Goal: Task Accomplishment & Management: Use online tool/utility

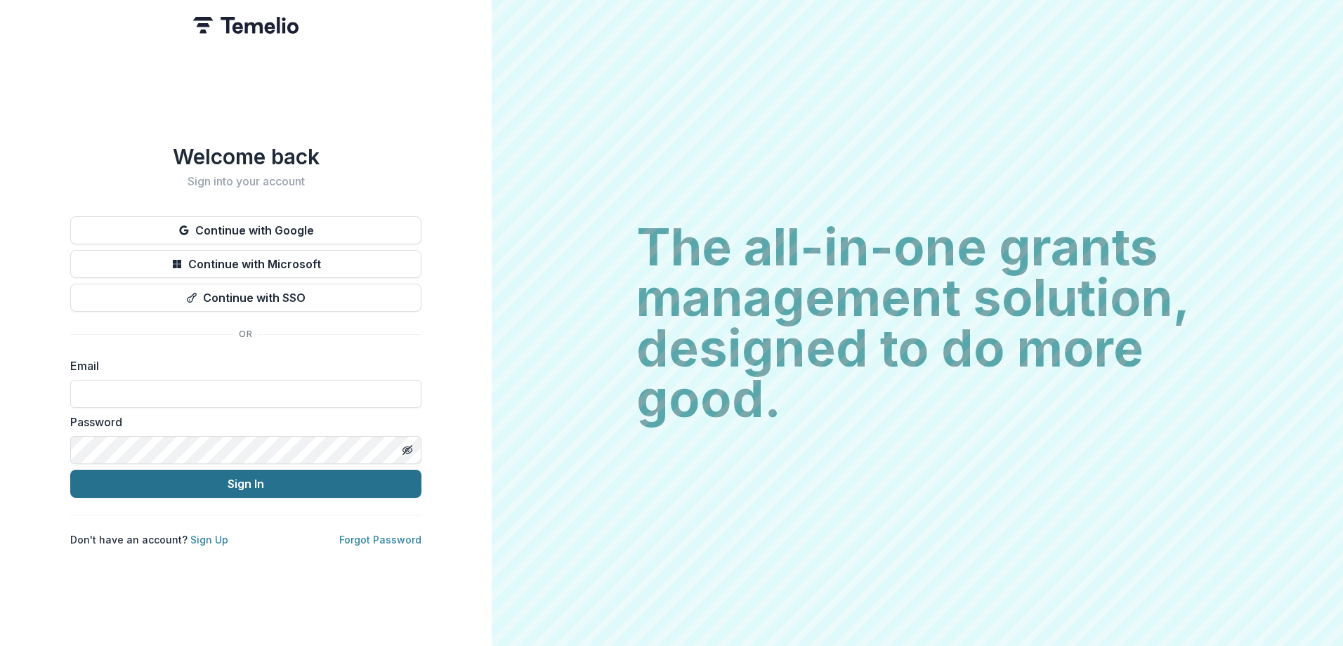
type input "**********"
click at [232, 473] on button "Sign In" at bounding box center [245, 484] width 351 height 28
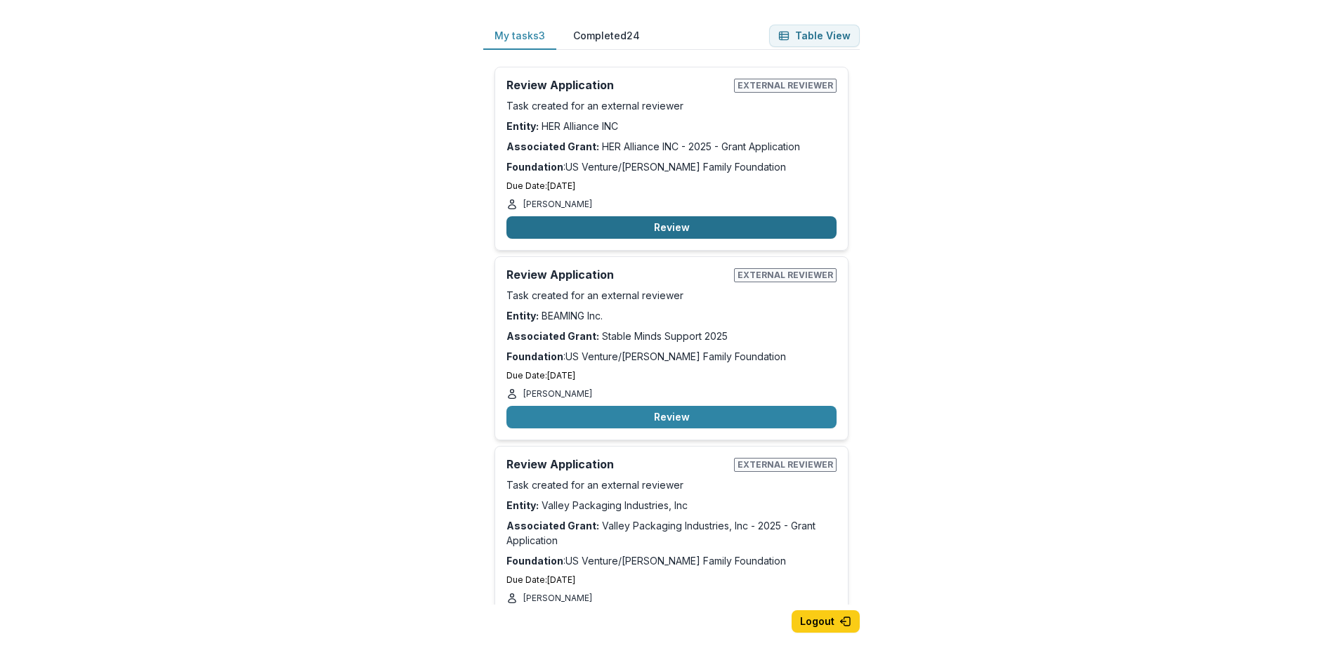
click at [668, 223] on button "Review" at bounding box center [671, 227] width 330 height 22
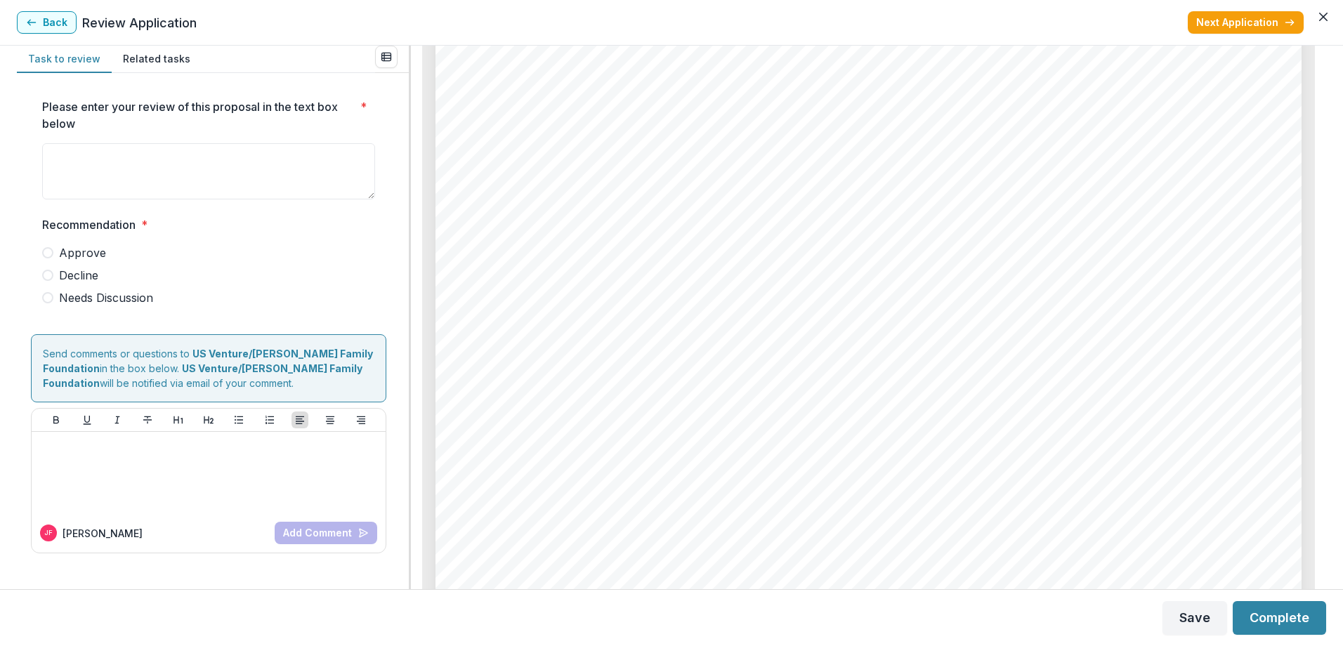
scroll to position [9433, 0]
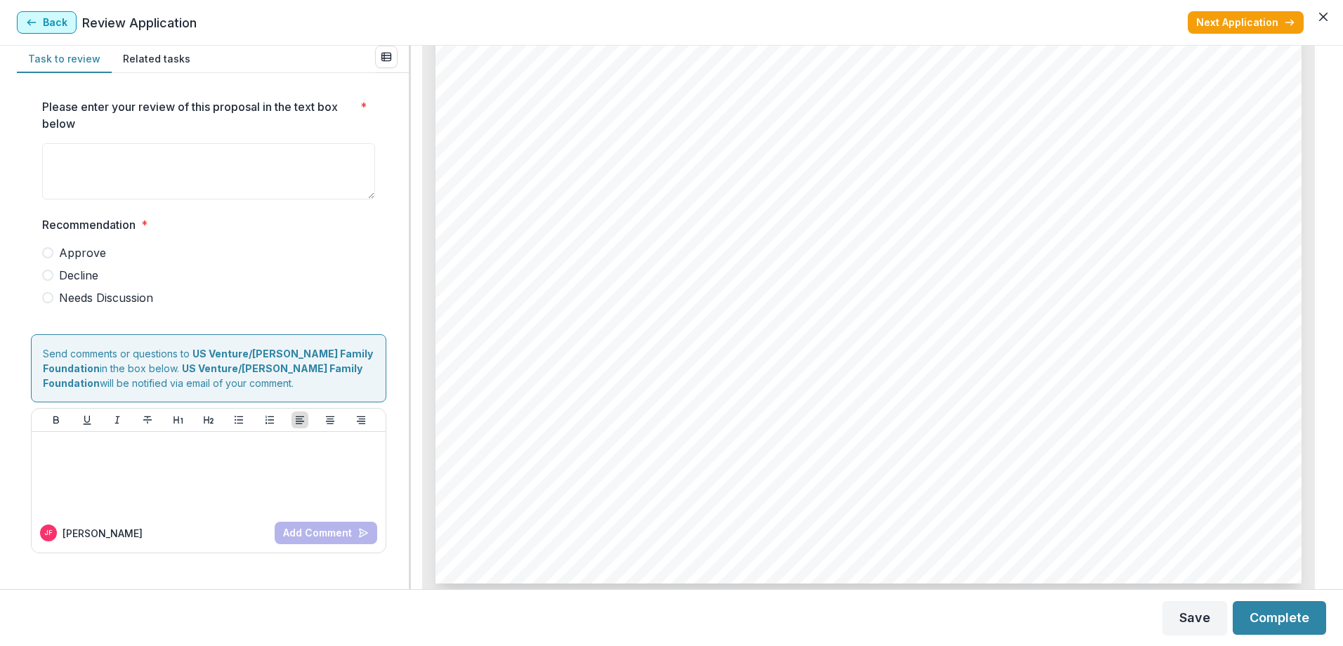
click at [51, 21] on button "Back" at bounding box center [47, 22] width 60 height 22
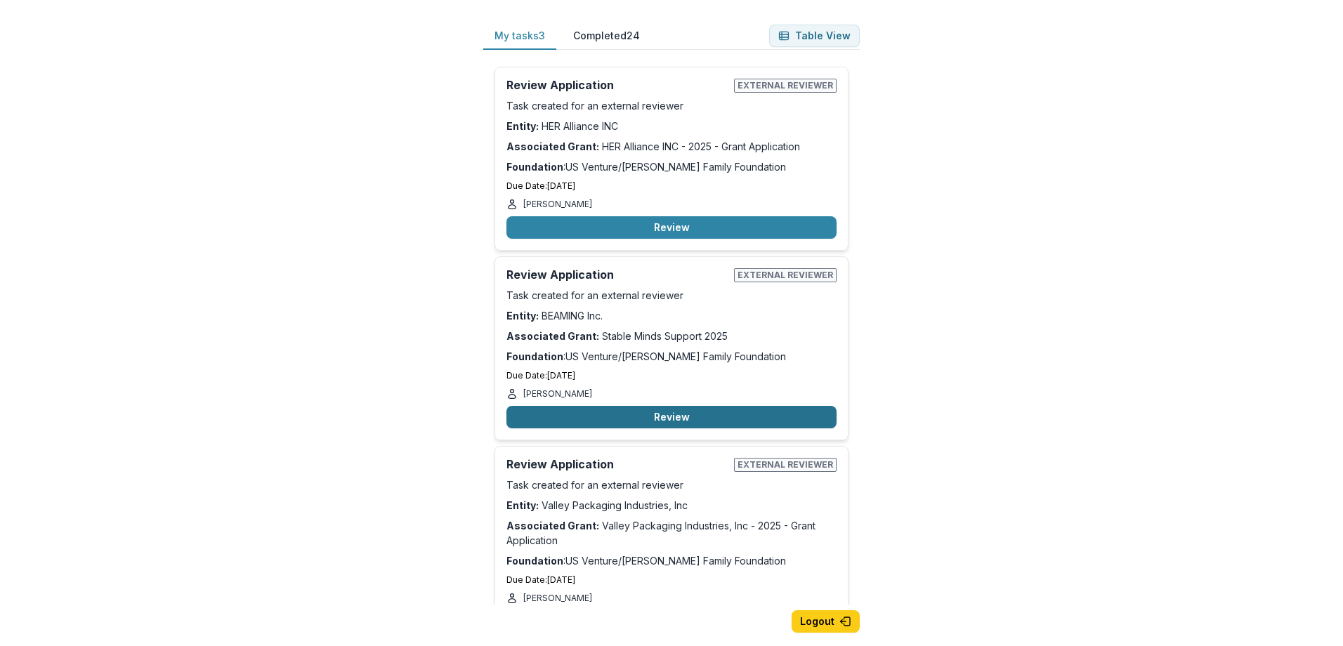
click at [655, 420] on button "Review" at bounding box center [671, 417] width 330 height 22
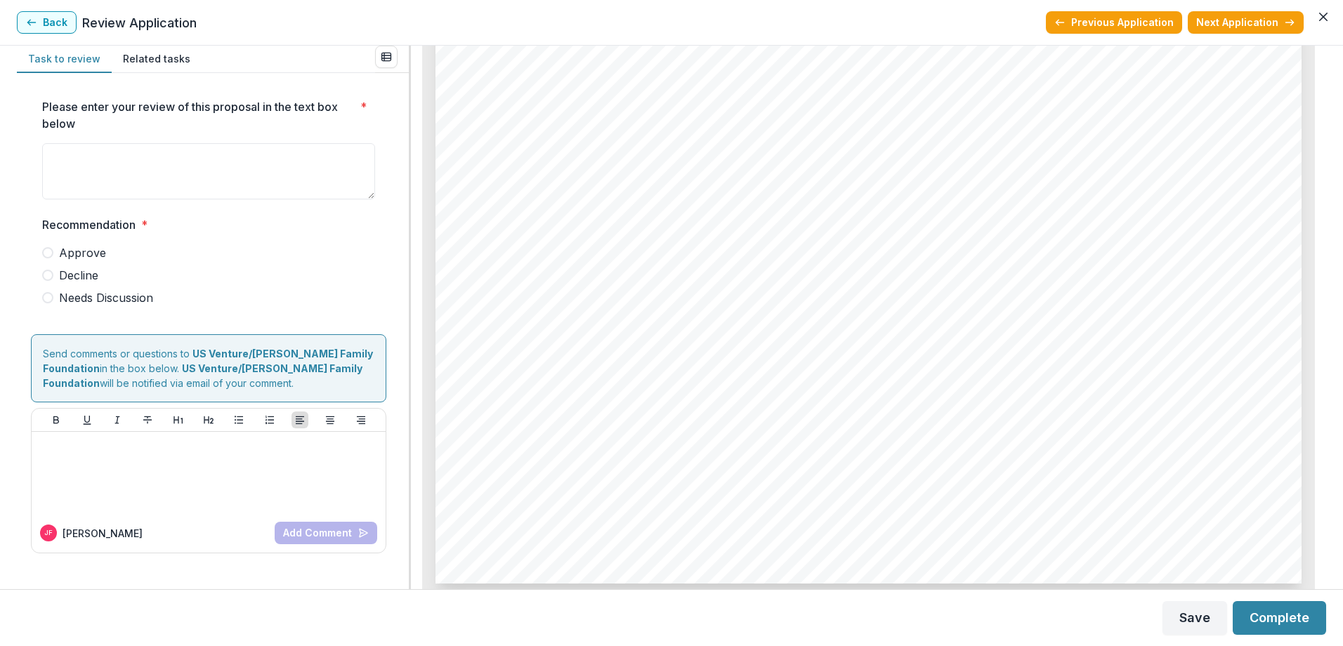
scroll to position [6405, 0]
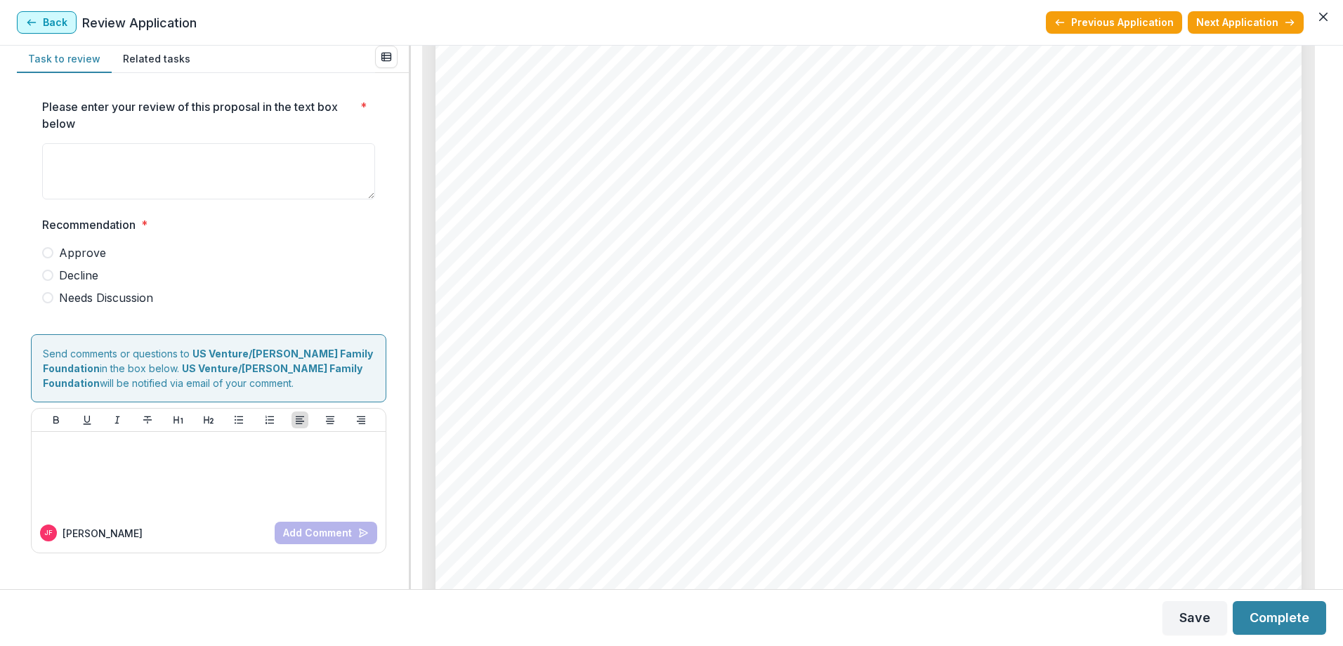
click at [45, 20] on button "Back" at bounding box center [47, 22] width 60 height 22
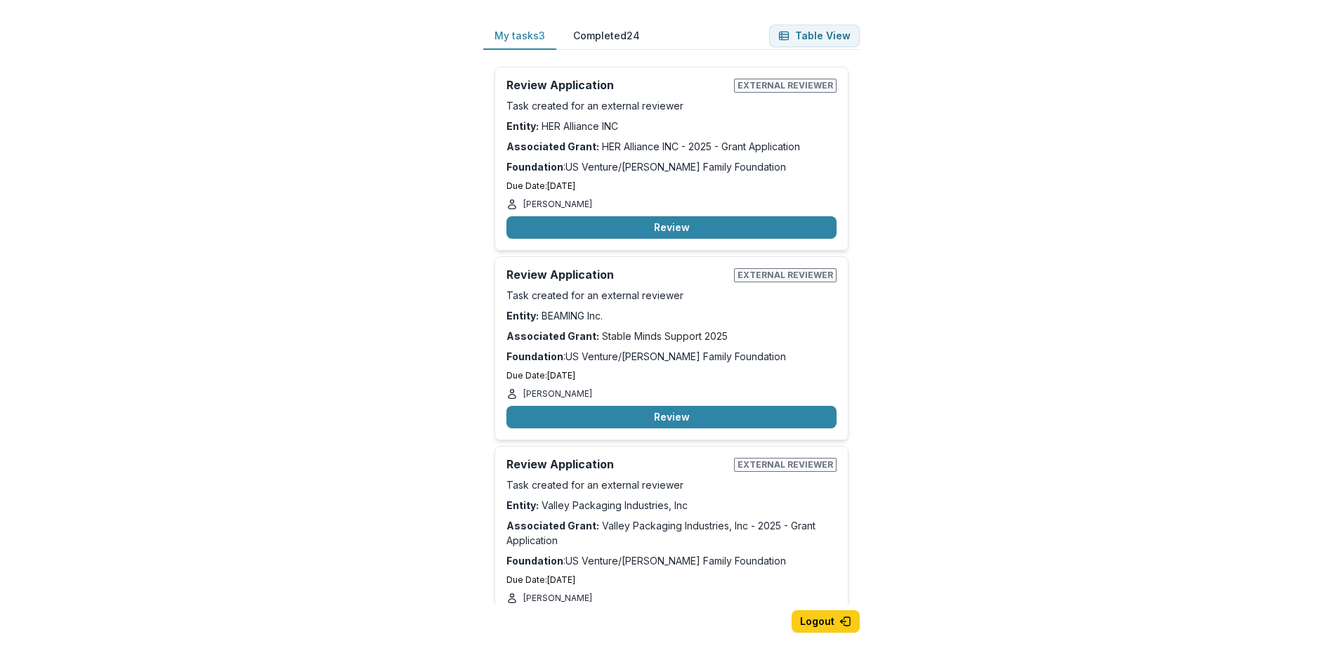
scroll to position [51, 0]
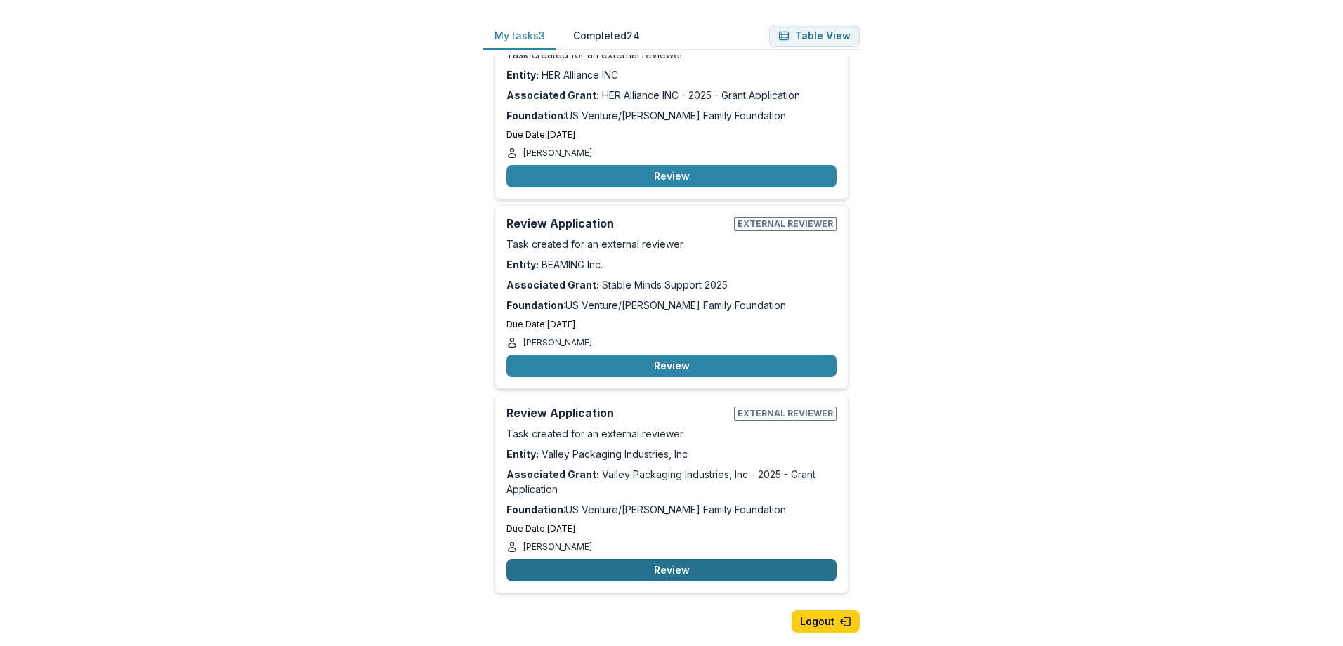
click at [642, 570] on button "Review" at bounding box center [671, 570] width 330 height 22
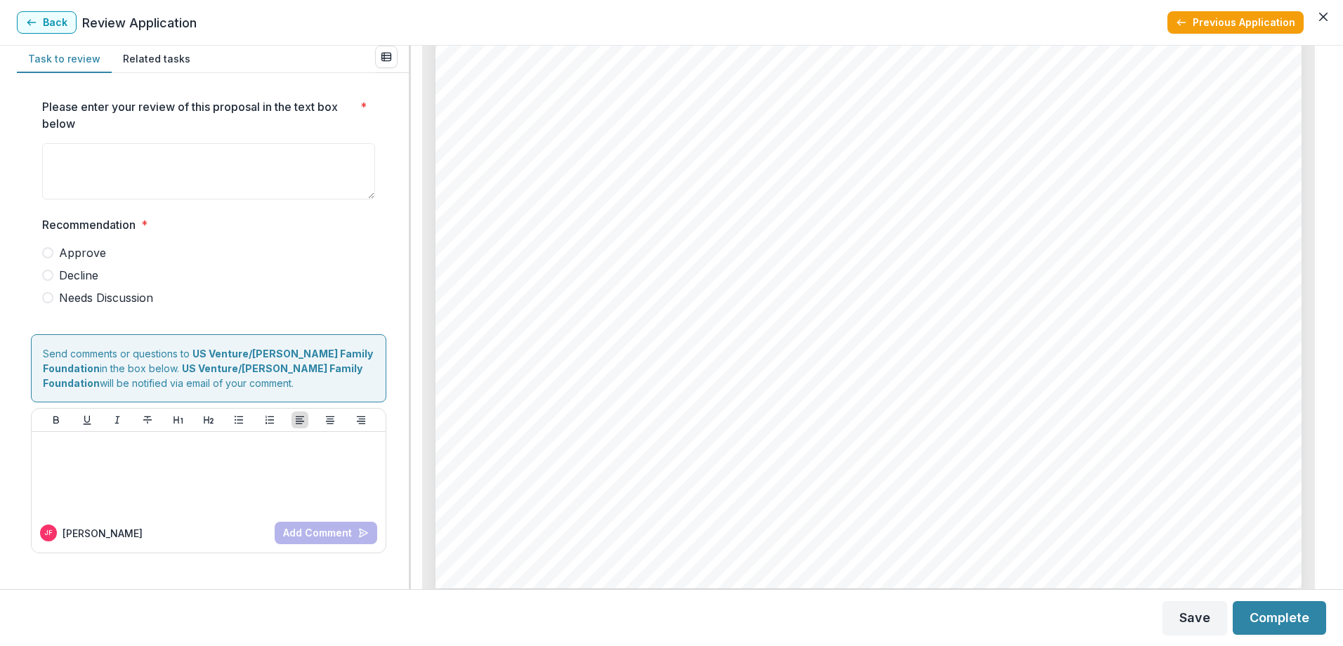
scroll to position [8200, 0]
